Goal: Navigation & Orientation: Find specific page/section

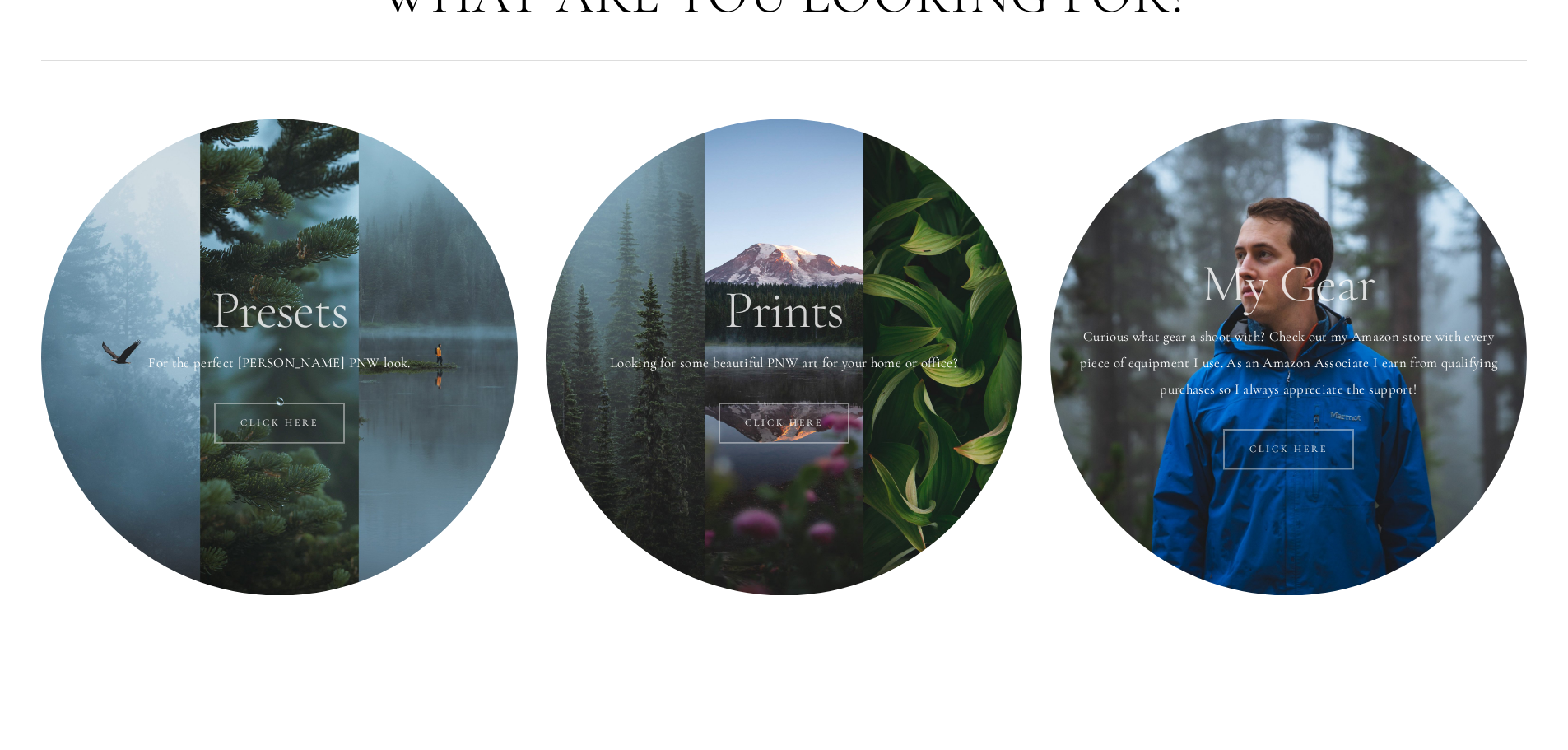
scroll to position [164, 0]
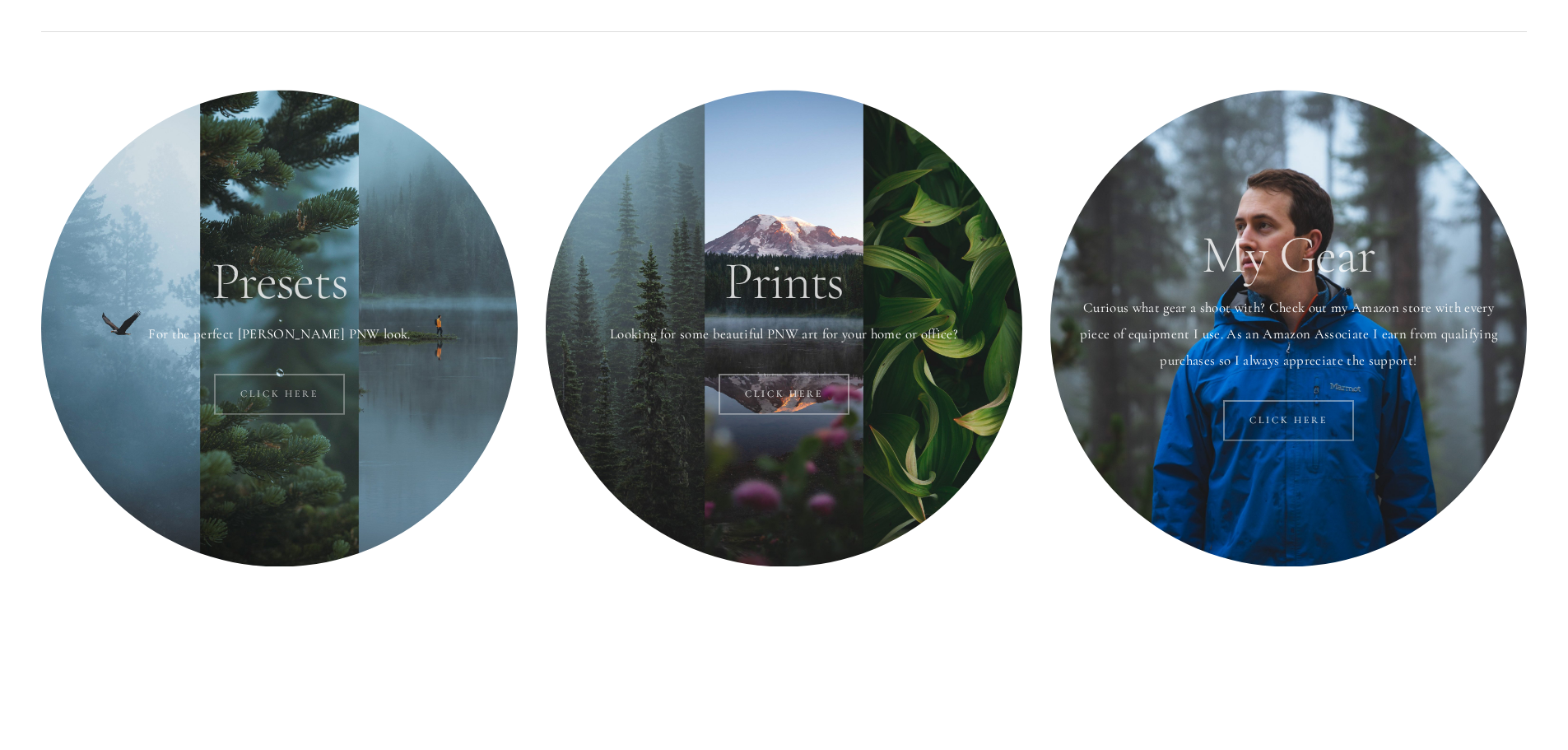
click at [278, 393] on link "Click here" at bounding box center [279, 395] width 131 height 41
click at [828, 283] on div at bounding box center [784, 329] width 477 height 477
click at [783, 399] on link "Click Here" at bounding box center [784, 395] width 131 height 41
click at [1297, 420] on link "Click here" at bounding box center [1289, 421] width 131 height 41
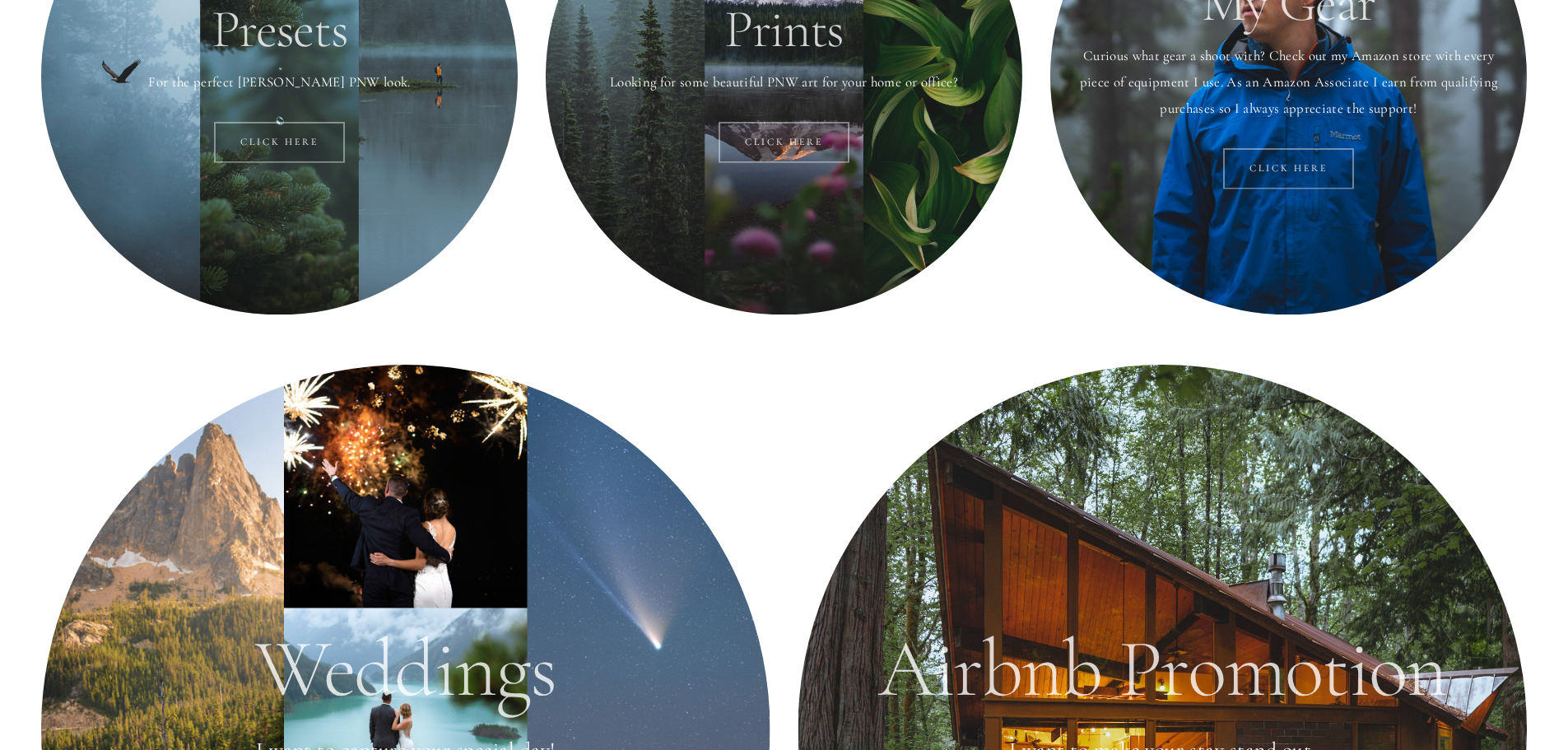
scroll to position [0, 0]
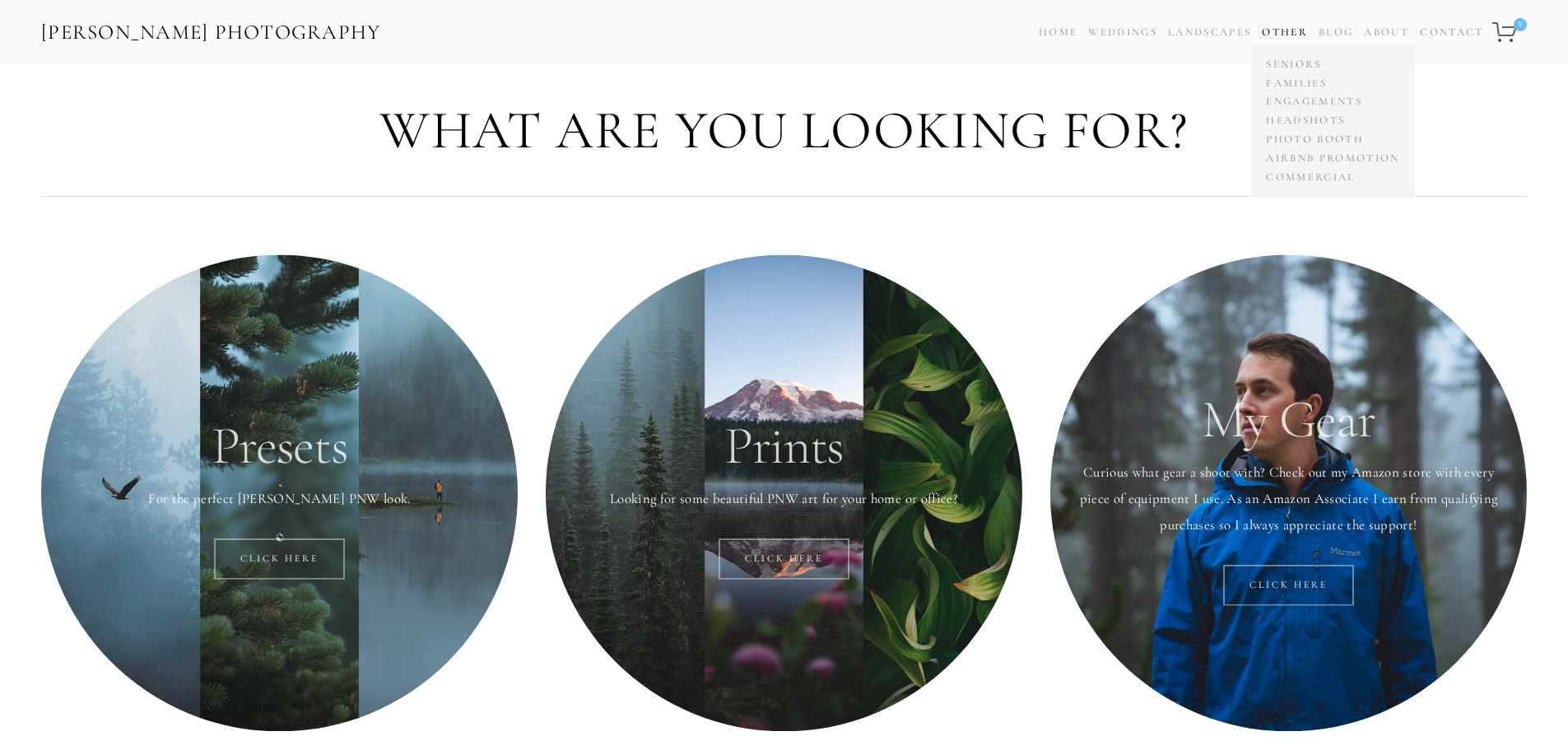
click at [1280, 27] on link "Other" at bounding box center [1285, 32] width 46 height 13
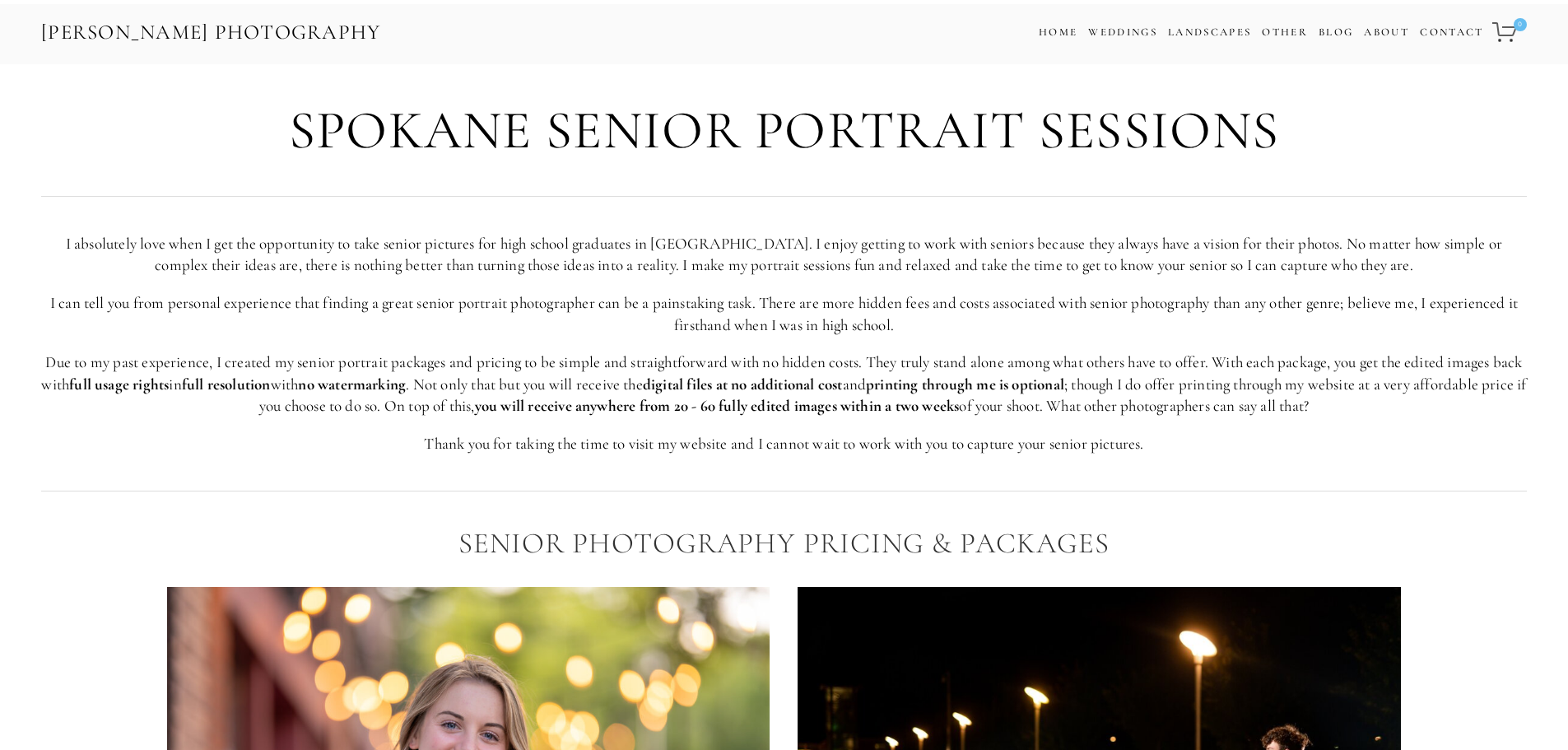
click at [1280, 27] on link "Other" at bounding box center [1285, 32] width 46 height 13
click at [1364, 27] on link "About" at bounding box center [1386, 32] width 46 height 24
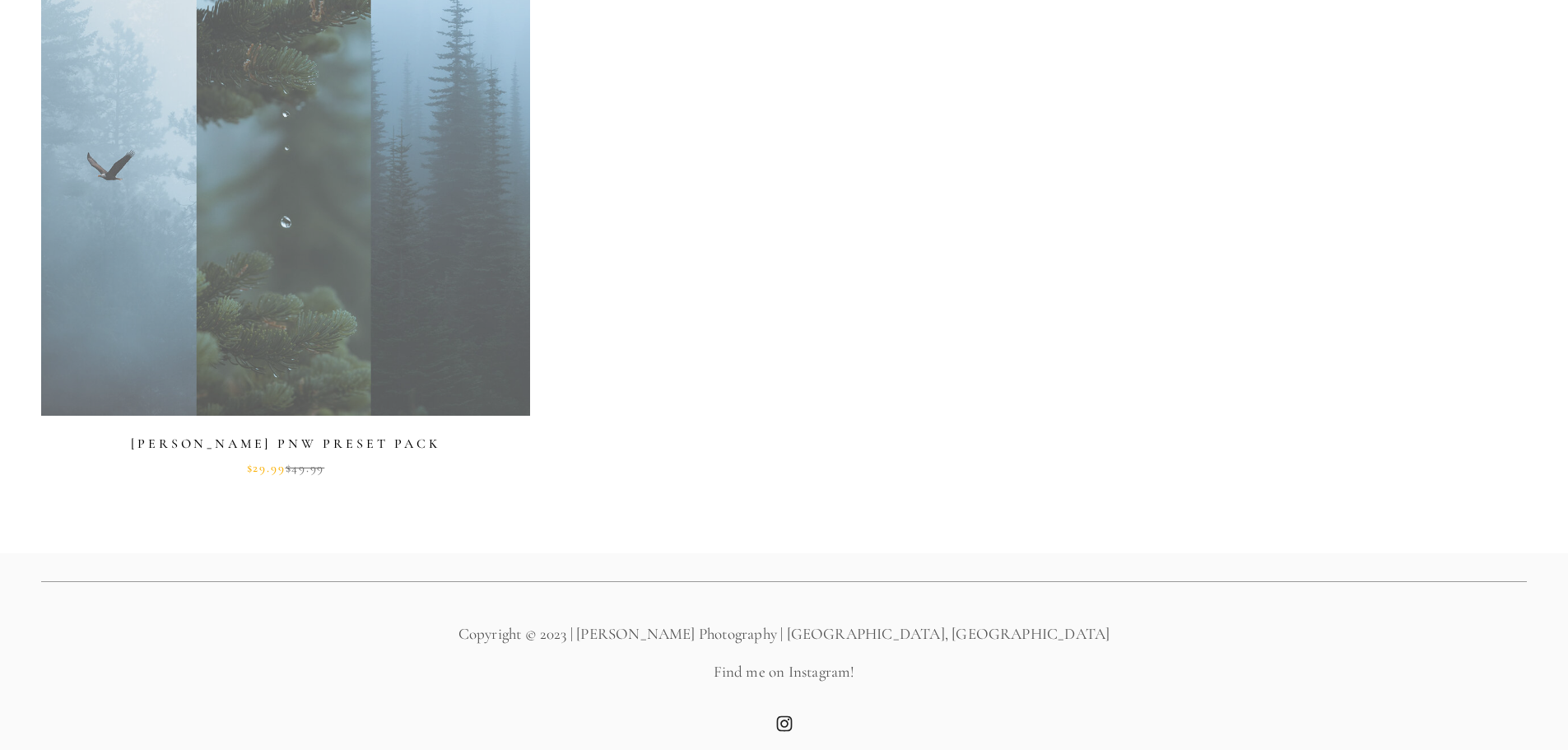
scroll to position [790, 0]
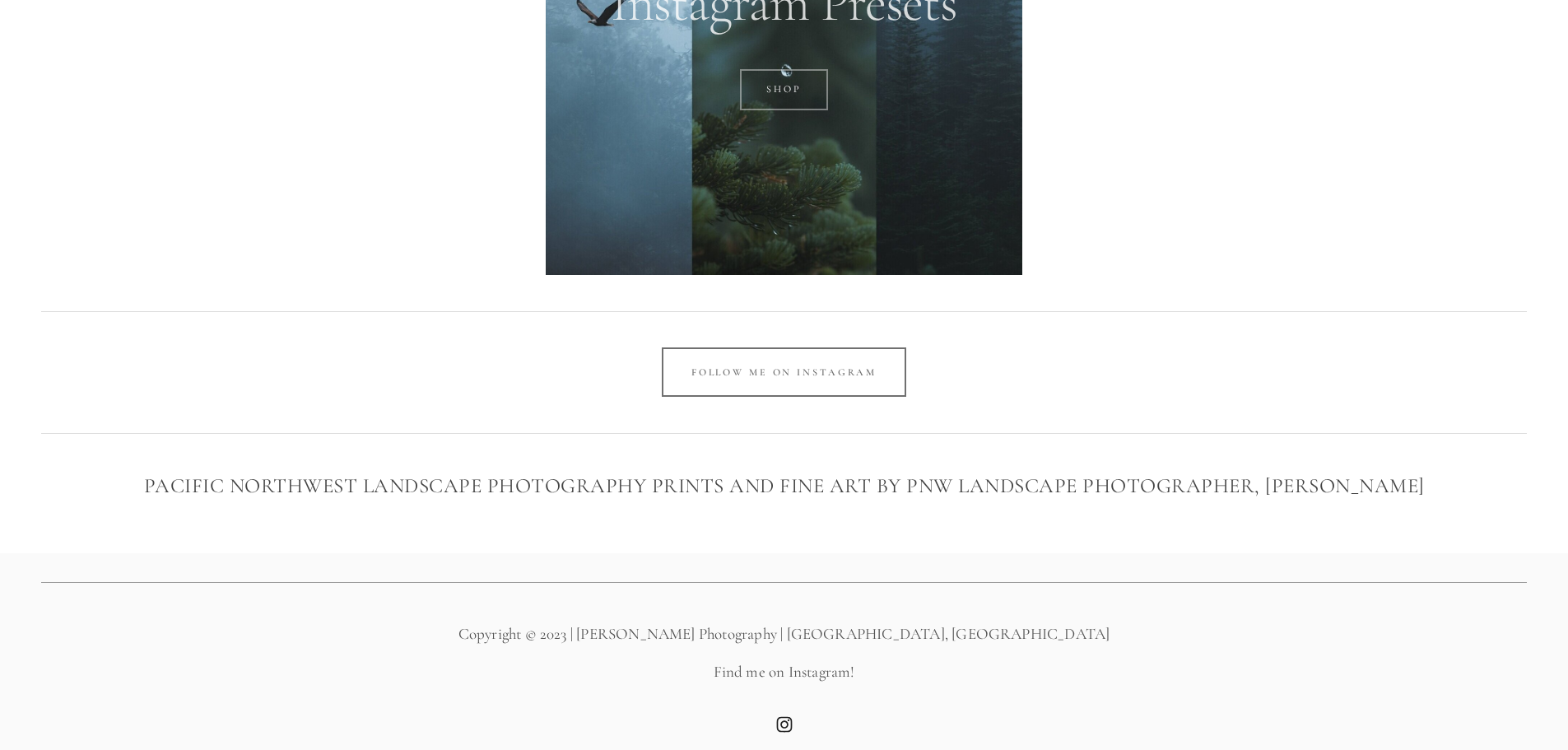
scroll to position [3616, 0]
